Goal: Transaction & Acquisition: Purchase product/service

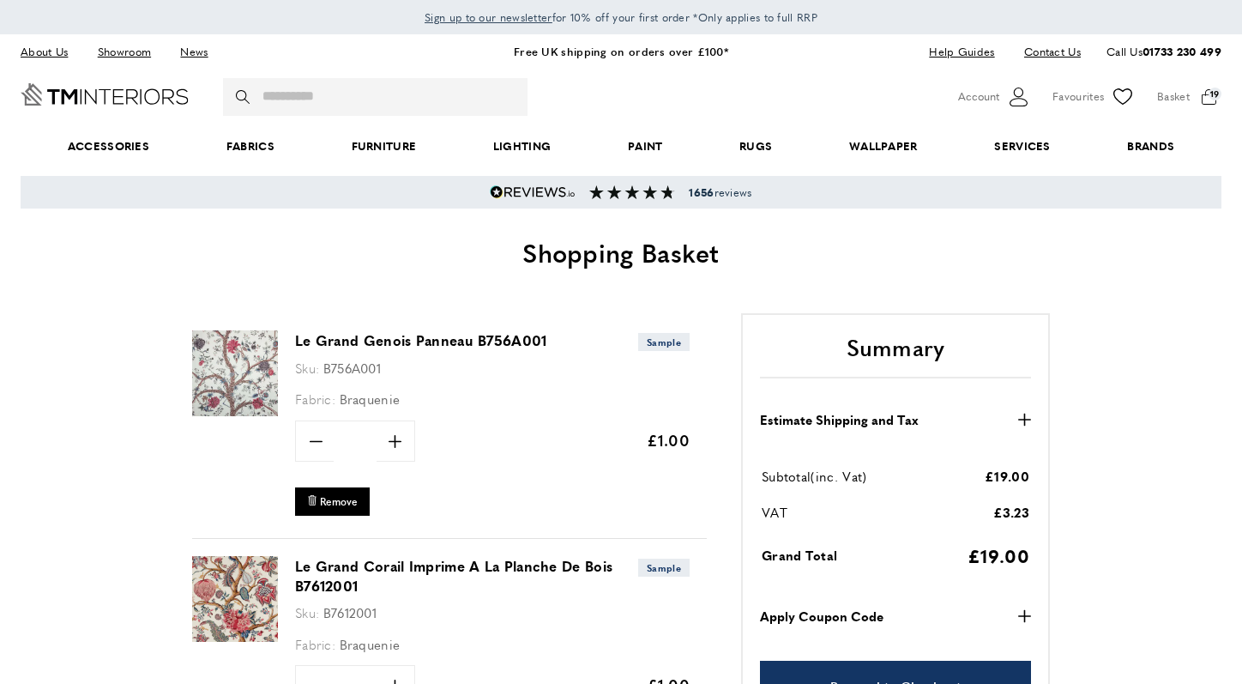
scroll to position [0, 4102]
click at [457, 87] on input "Search" at bounding box center [375, 97] width 304 height 38
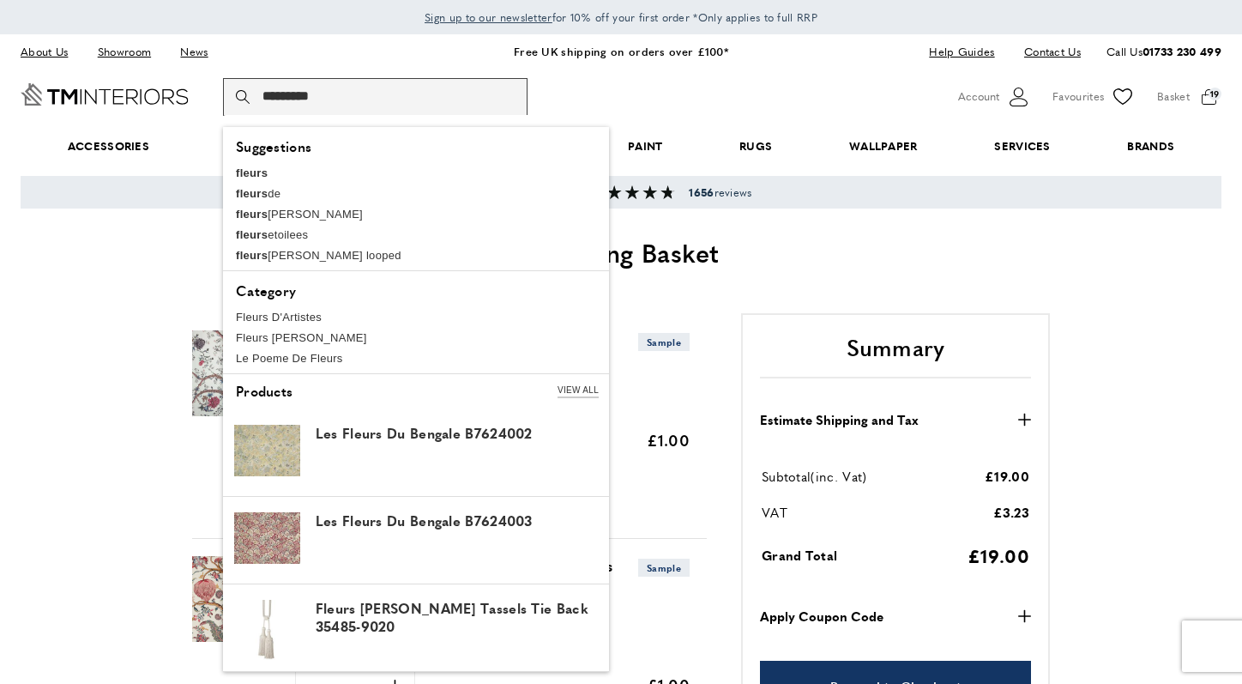
scroll to position [0, 1689]
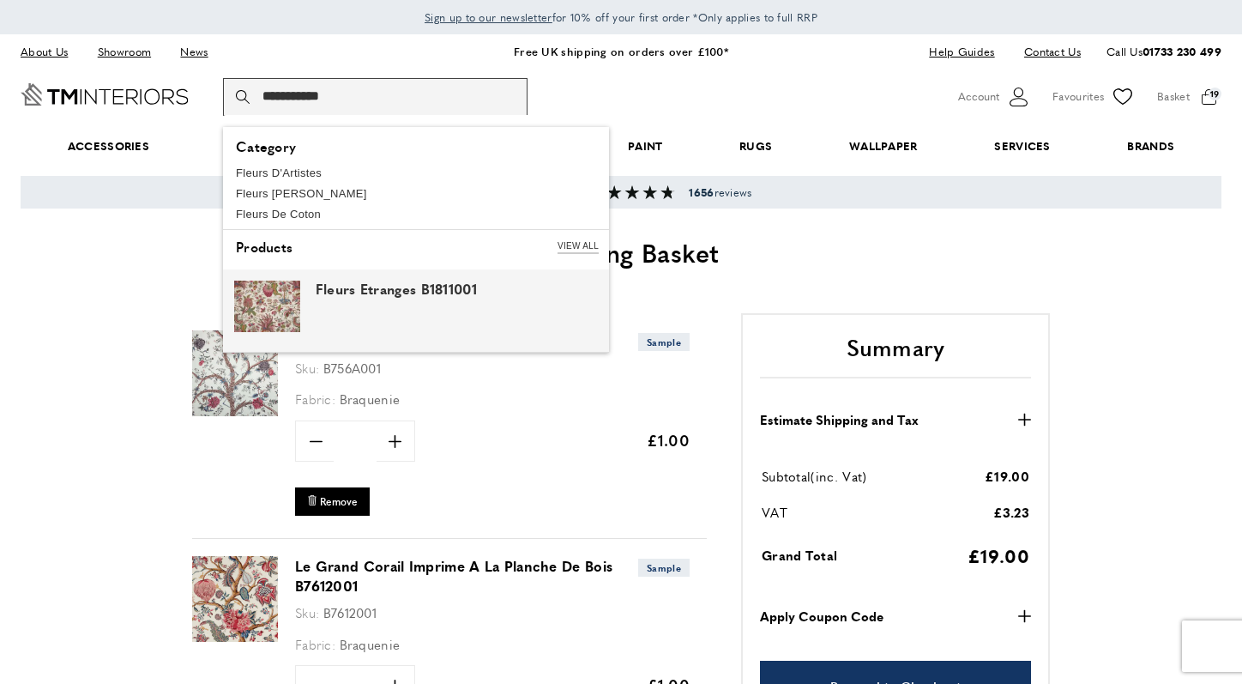
type input "**********"
click at [247, 303] on img at bounding box center [267, 305] width 66 height 51
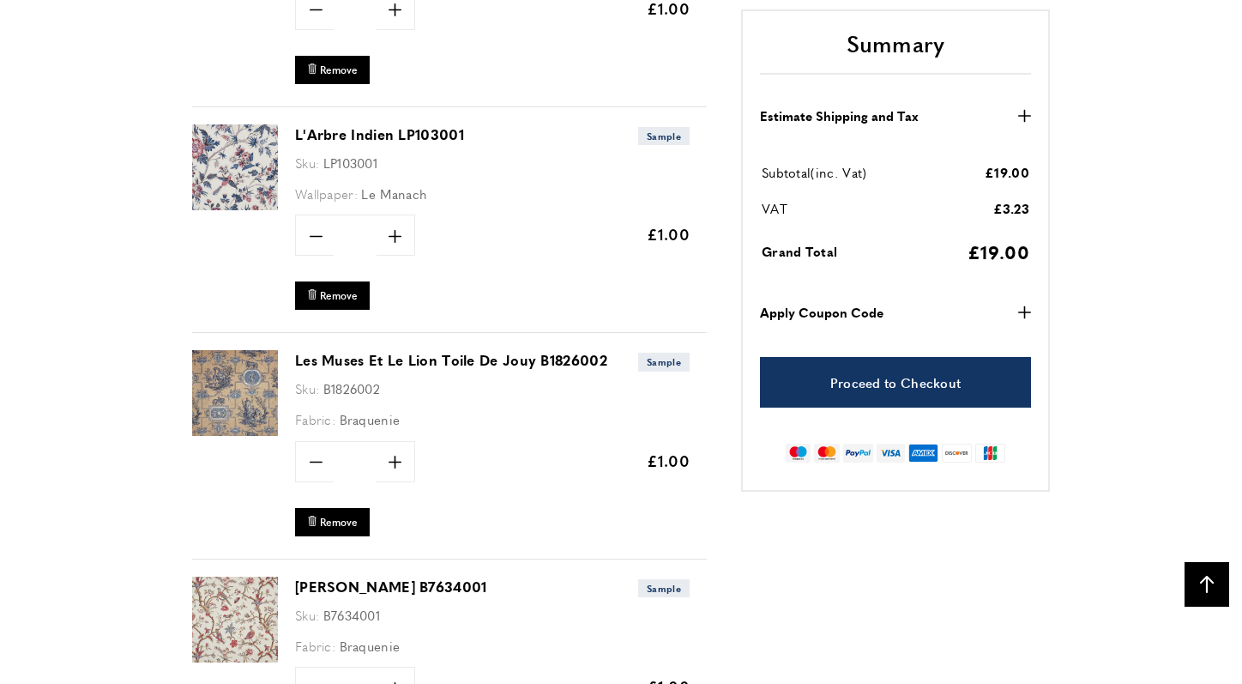
scroll to position [0, 482]
